Goal: Task Accomplishment & Management: Manage account settings

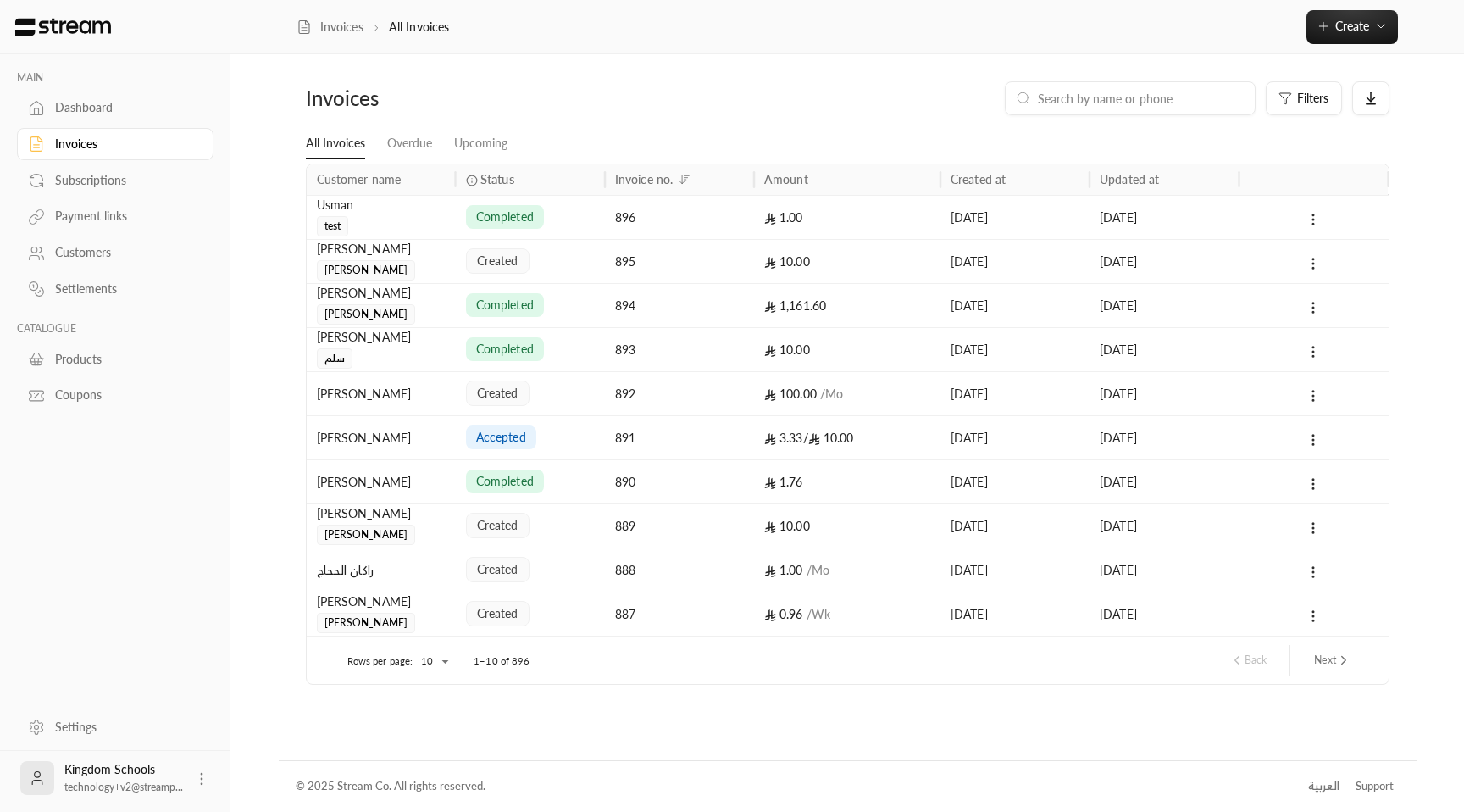
drag, startPoint x: 645, startPoint y: 579, endPoint x: 641, endPoint y: 538, distance: 41.2
click at [674, 566] on div "888" at bounding box center [680, 569] width 129 height 43
click at [760, 488] on div "1.76" at bounding box center [847, 481] width 186 height 44
click at [757, 399] on div "100.00 / Mo" at bounding box center [847, 393] width 186 height 44
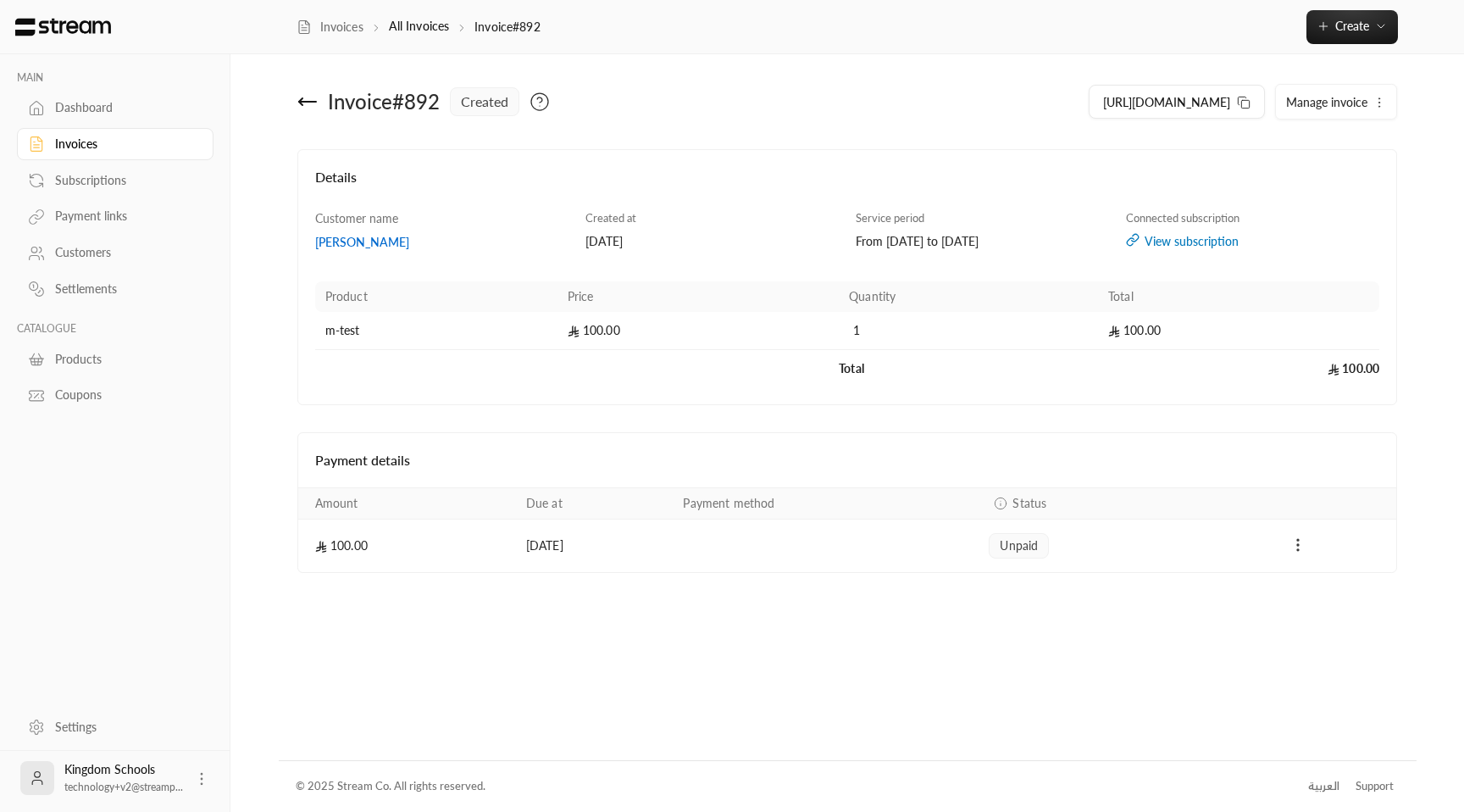
click at [1299, 542] on icon "Payments" at bounding box center [1298, 545] width 17 height 17
click at [1307, 575] on li "Mark as paid" at bounding box center [1335, 589] width 78 height 31
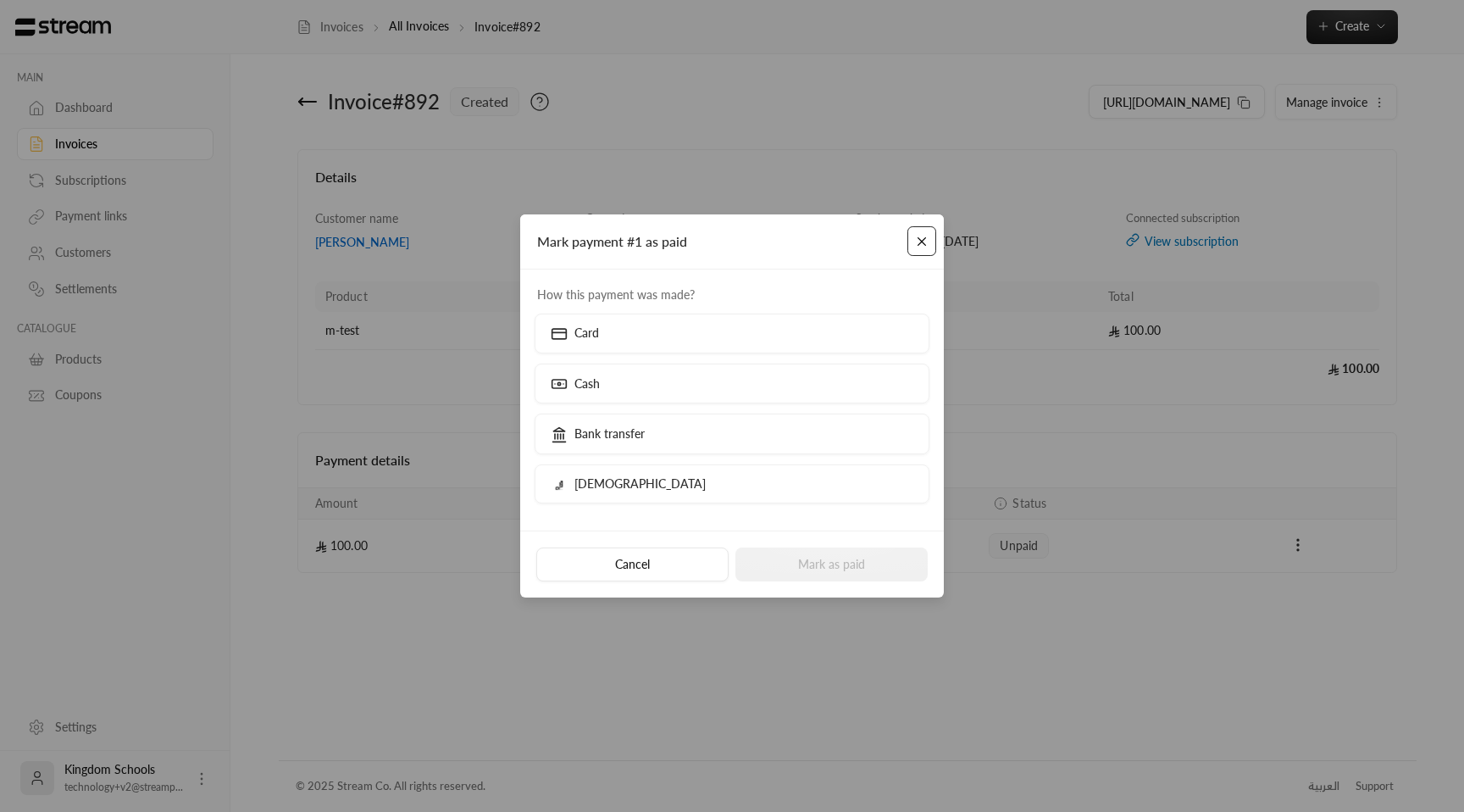
click at [921, 238] on button "Close" at bounding box center [922, 240] width 30 height 30
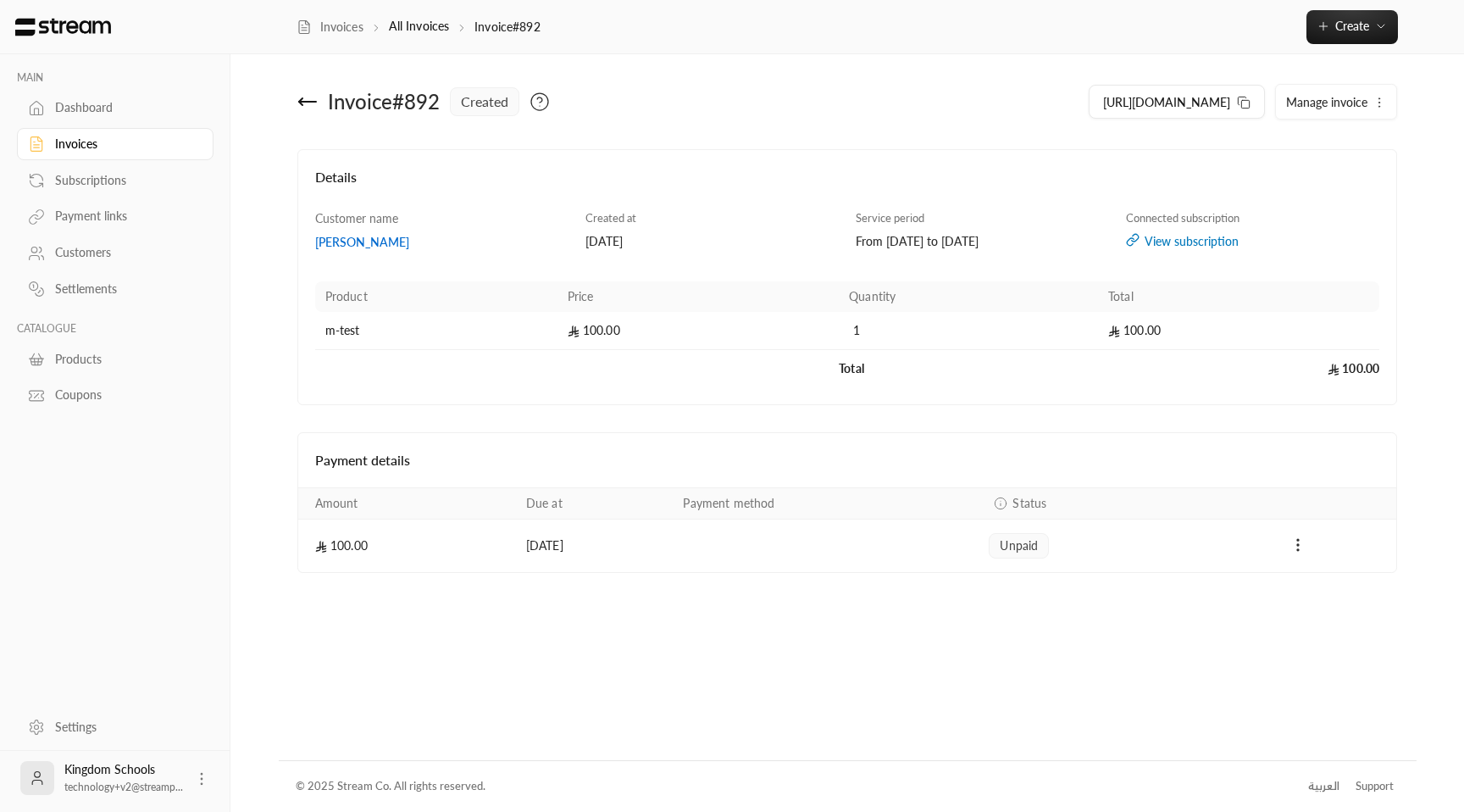
click at [332, 242] on div "[PERSON_NAME]" at bounding box center [442, 242] width 254 height 17
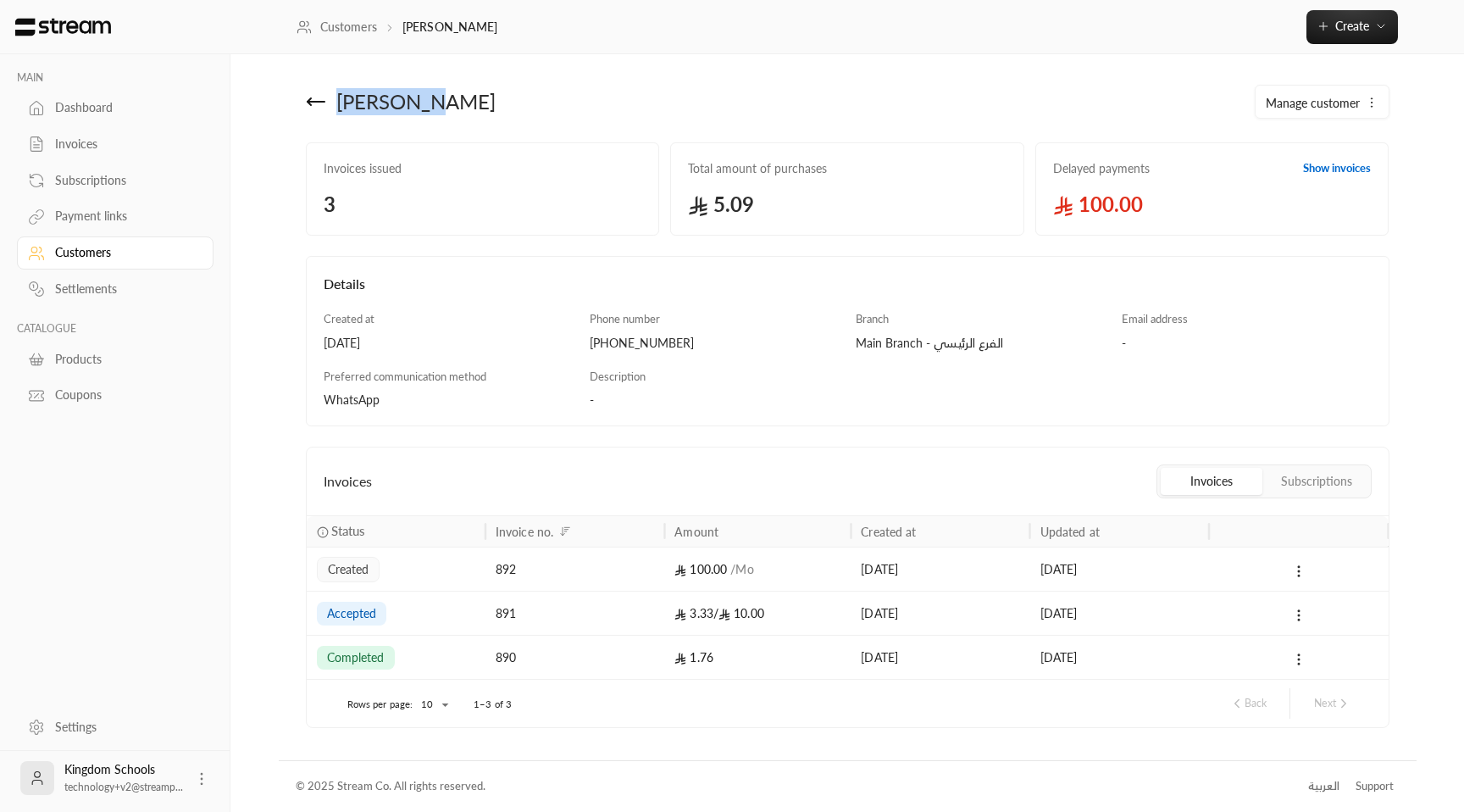
drag, startPoint x: 335, startPoint y: 101, endPoint x: 408, endPoint y: 109, distance: 73.4
click at [408, 109] on div "[PERSON_NAME]" at bounding box center [573, 101] width 550 height 41
click at [623, 344] on div "[PHONE_NUMBER]" at bounding box center [715, 344] width 250 height 17
copy div "966591138121"
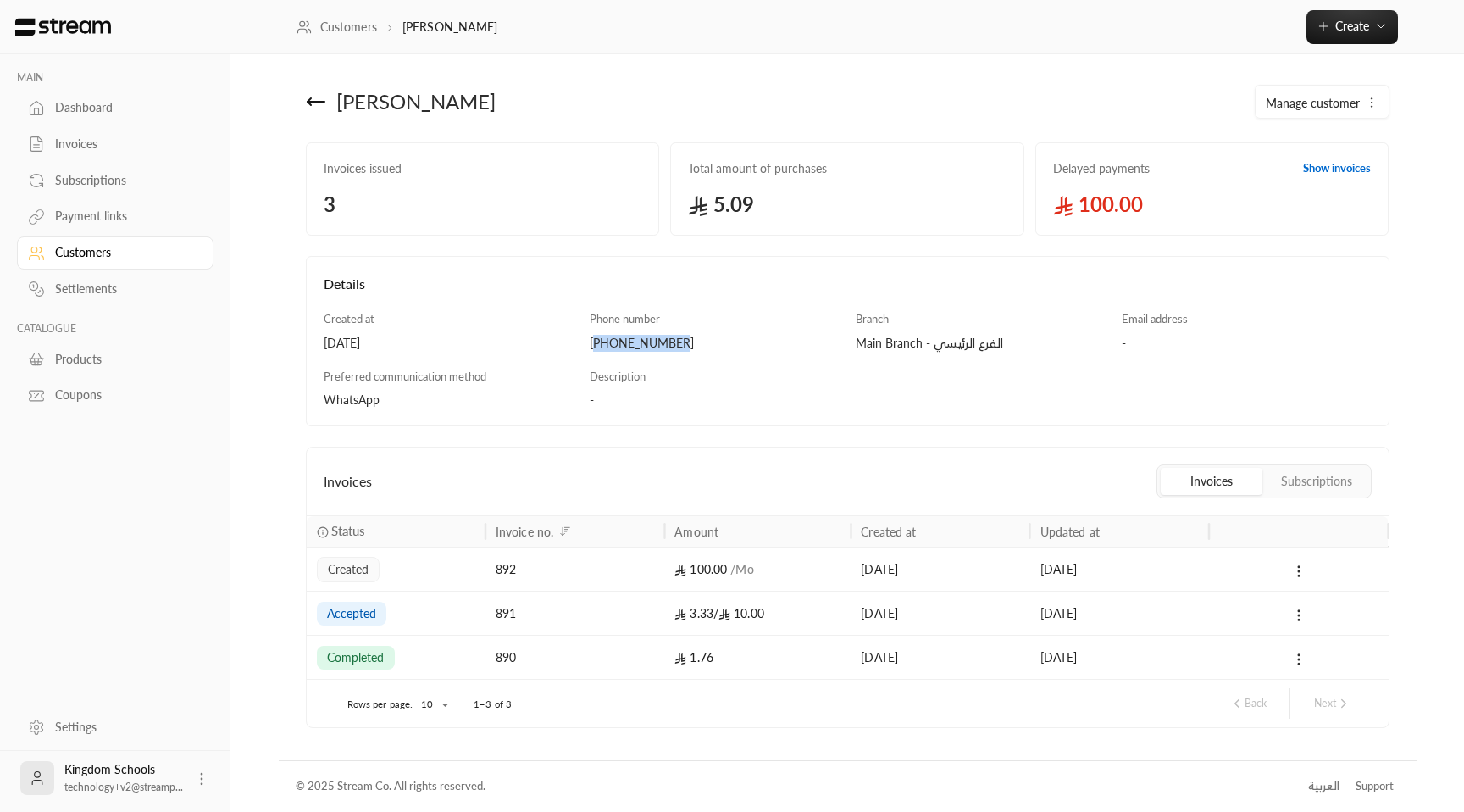
click at [314, 100] on icon at bounding box center [316, 101] width 20 height 20
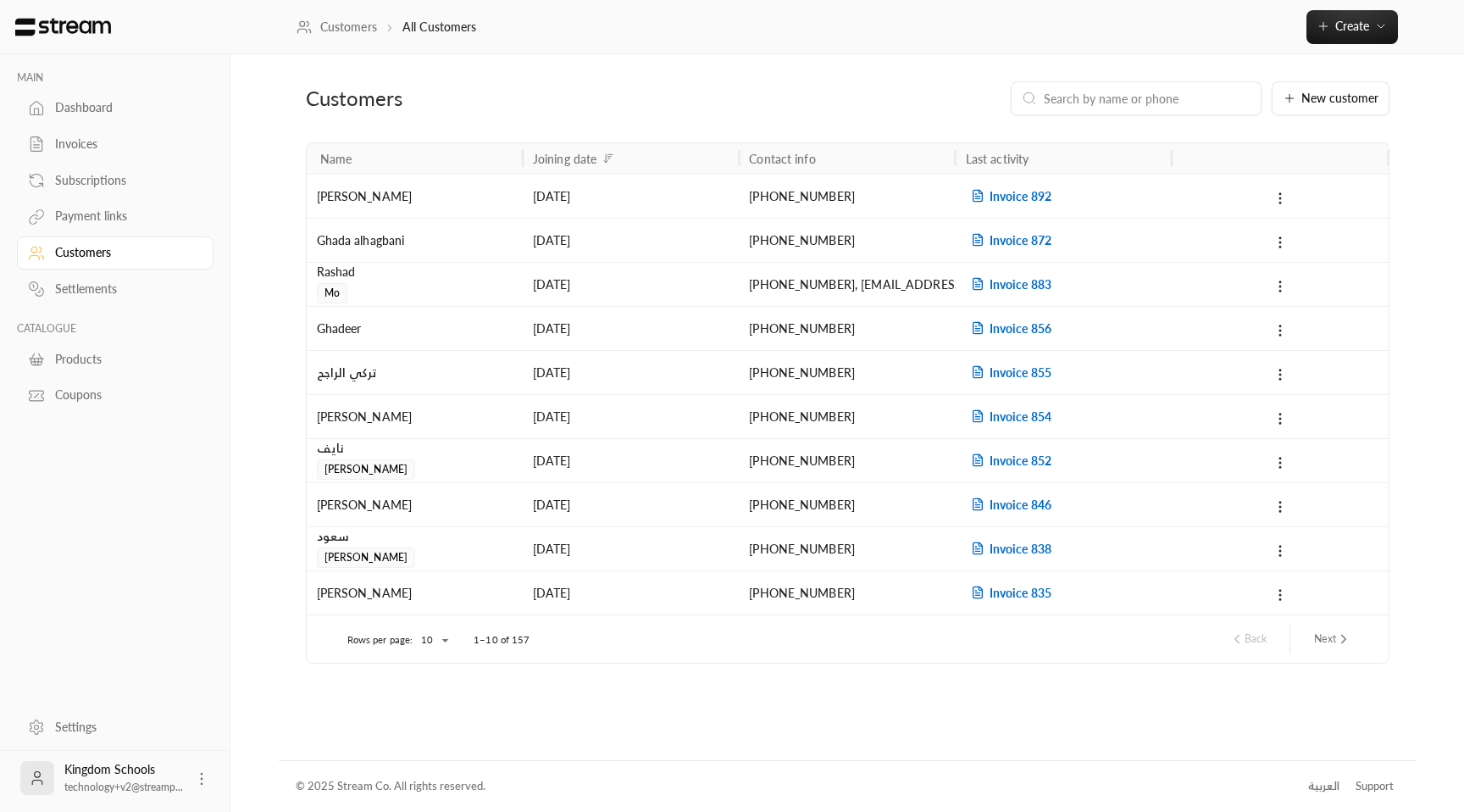
click at [86, 151] on div "Invoices" at bounding box center [124, 144] width 137 height 17
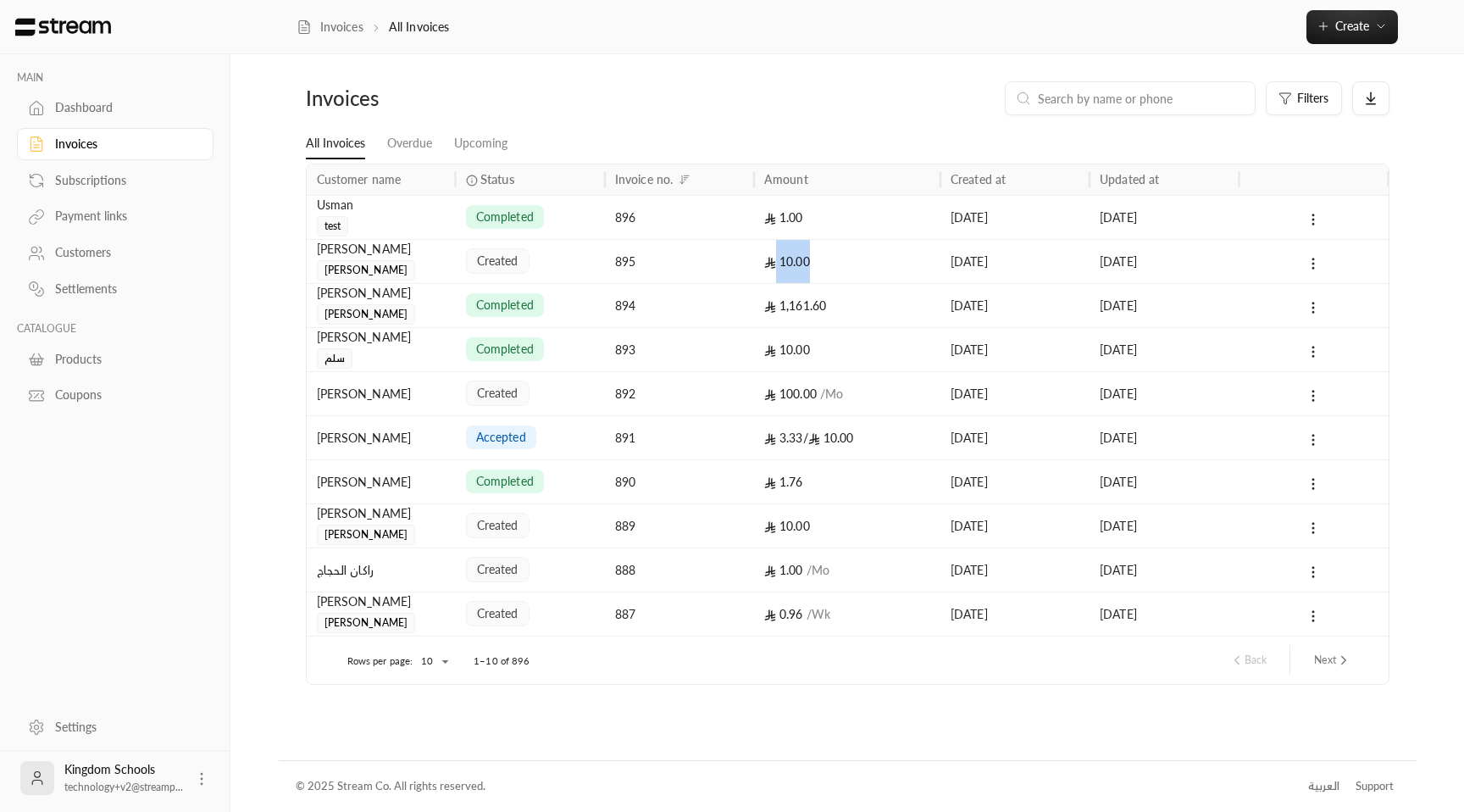
drag, startPoint x: 820, startPoint y: 263, endPoint x: 762, endPoint y: 260, distance: 58.1
click at [762, 260] on div "10.00" at bounding box center [847, 260] width 186 height 44
